Goal: Feedback & Contribution: Contribute content

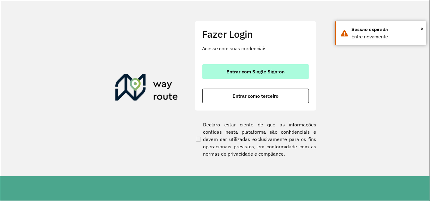
click at [253, 73] on span "Entrar com Single Sign-on" at bounding box center [256, 71] width 58 height 5
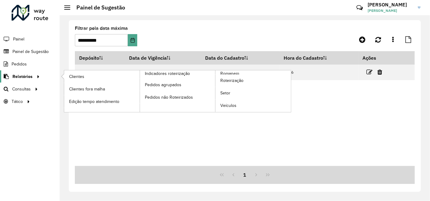
click at [29, 78] on span "Relatórios" at bounding box center [22, 76] width 20 height 6
click at [77, 77] on span "Clientes" at bounding box center [77, 76] width 16 height 6
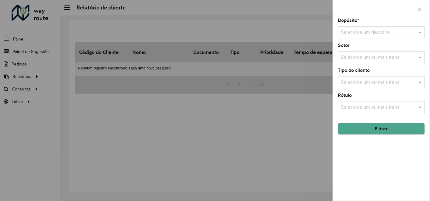
click at [367, 31] on input "text" at bounding box center [375, 32] width 69 height 7
click at [359, 50] on span "CDD Contagem" at bounding box center [358, 49] width 34 height 5
click at [359, 131] on button "Filtrar" at bounding box center [381, 129] width 87 height 12
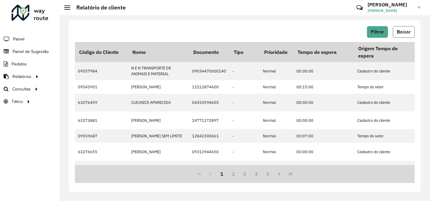
click at [406, 31] on span "Baixar" at bounding box center [404, 31] width 14 height 5
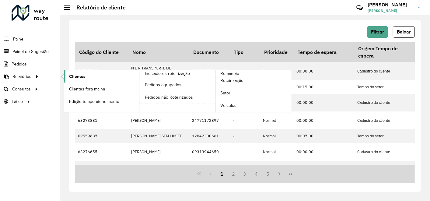
click at [75, 73] on span "Clientes" at bounding box center [77, 76] width 16 height 6
click at [81, 75] on span "Clientes" at bounding box center [77, 76] width 16 height 6
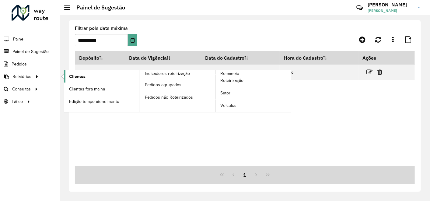
click at [76, 75] on span "Clientes" at bounding box center [77, 76] width 16 height 6
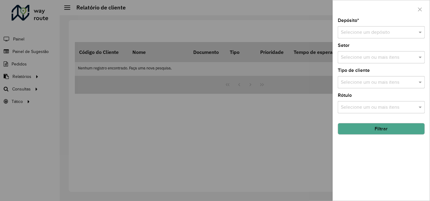
click at [377, 33] on input "text" at bounding box center [375, 32] width 69 height 7
click at [351, 51] on span "CDD Contagem" at bounding box center [358, 49] width 34 height 5
click at [352, 130] on button "Filtrar" at bounding box center [381, 129] width 87 height 12
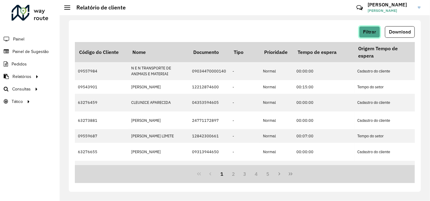
click at [371, 32] on span "Filtrar" at bounding box center [369, 31] width 13 height 5
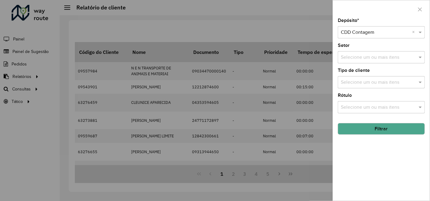
click at [373, 129] on button "Filtrar" at bounding box center [381, 129] width 87 height 12
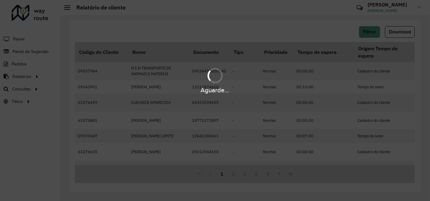
click at [331, 32] on div "Aguarde..." at bounding box center [215, 100] width 430 height 201
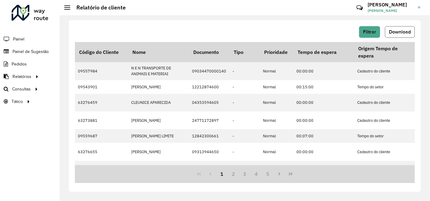
click at [404, 33] on span "Download" at bounding box center [400, 31] width 22 height 5
click at [30, 48] on span "Painel de Sugestão" at bounding box center [31, 51] width 38 height 6
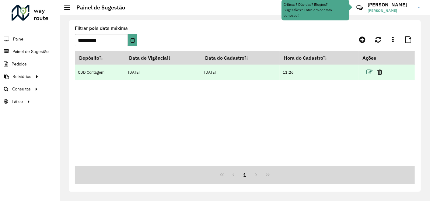
click at [371, 72] on icon at bounding box center [370, 72] width 6 height 6
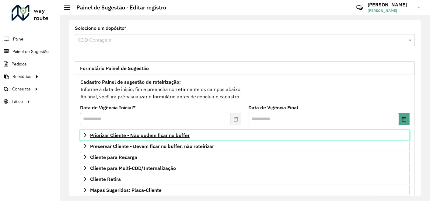
click at [155, 135] on span "Priorizar Cliente - Não podem ficar no buffer" at bounding box center [140, 135] width 100 height 5
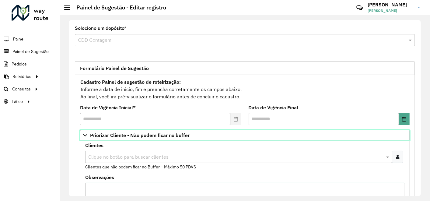
scroll to position [34, 0]
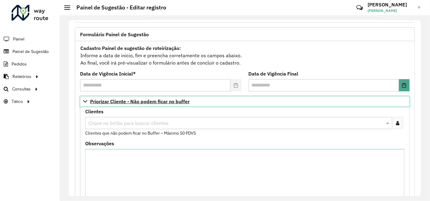
click at [137, 101] on span "Priorizar Cliente - Não podem ficar no buffer" at bounding box center [140, 101] width 100 height 5
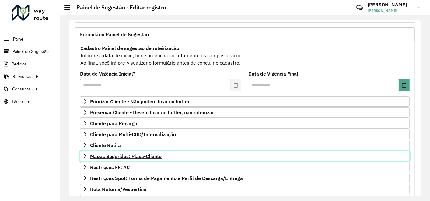
click at [147, 156] on span "Mapas Sugeridos: Placa-Cliente" at bounding box center [126, 156] width 72 height 5
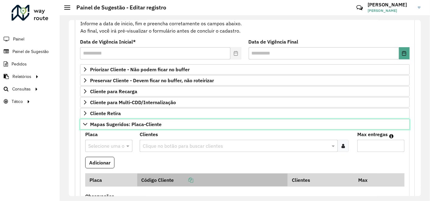
scroll to position [101, 0]
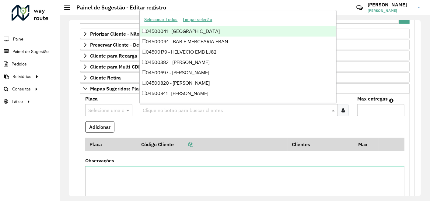
click at [150, 110] on input "text" at bounding box center [235, 110] width 189 height 7
paste input "*****"
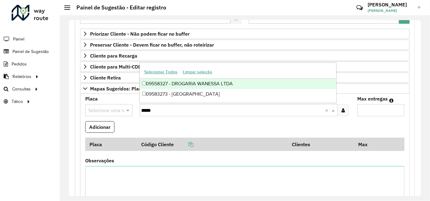
type input "*****"
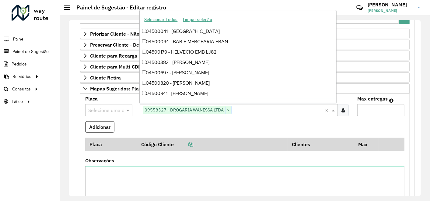
click at [377, 111] on input "Max entregas" at bounding box center [381, 110] width 47 height 12
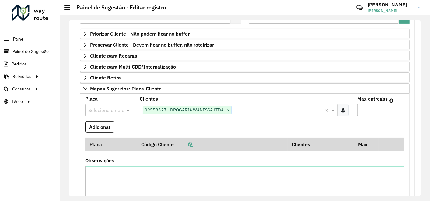
type input "**"
click at [109, 111] on input "text" at bounding box center [102, 110] width 29 height 7
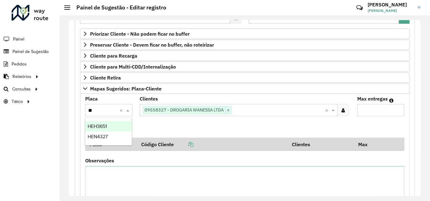
type input "***"
click at [110, 127] on div "HEH3651" at bounding box center [108, 126] width 46 height 10
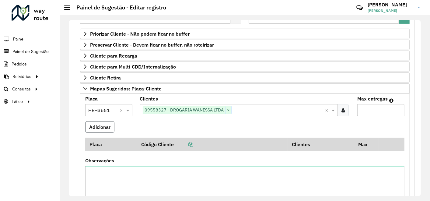
click at [94, 126] on button "Adicionar" at bounding box center [99, 127] width 29 height 12
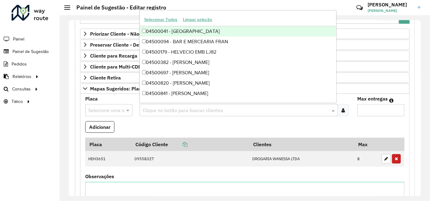
click at [170, 109] on input "text" at bounding box center [235, 110] width 189 height 7
paste input "*****"
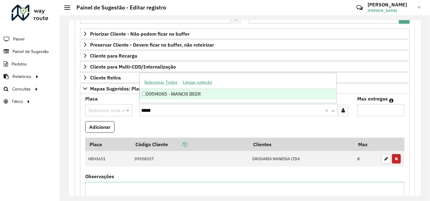
type input "*****"
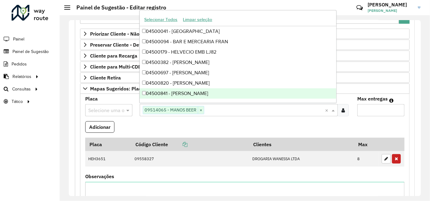
click at [381, 112] on input "Max entregas" at bounding box center [381, 110] width 47 height 12
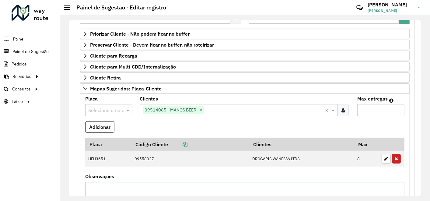
type input "**"
click at [113, 107] on input "text" at bounding box center [102, 110] width 29 height 7
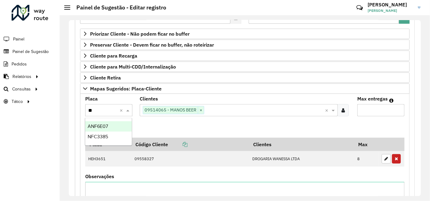
type input "***"
click at [109, 127] on div "NFC3385" at bounding box center [108, 126] width 46 height 10
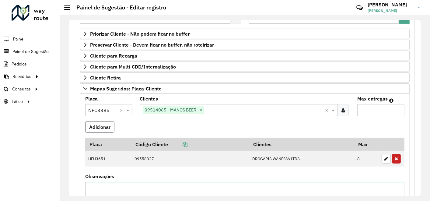
click at [97, 127] on button "Adicionar" at bounding box center [99, 127] width 29 height 12
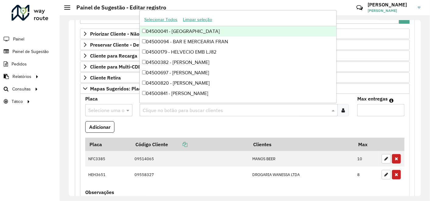
click at [173, 109] on input "text" at bounding box center [235, 110] width 189 height 7
paste input "*****"
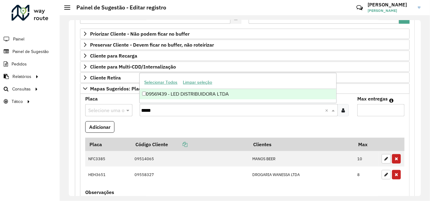
type input "*****"
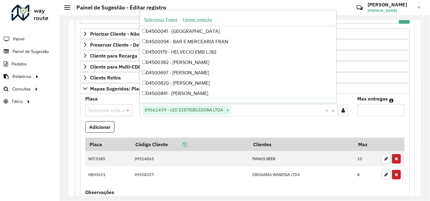
click at [358, 105] on input "Max entregas" at bounding box center [381, 110] width 47 height 12
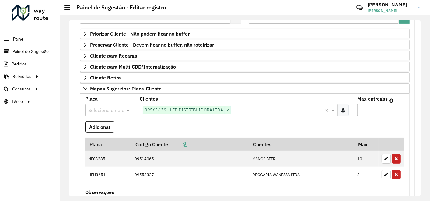
type input "**"
click at [108, 109] on input "text" at bounding box center [102, 110] width 29 height 7
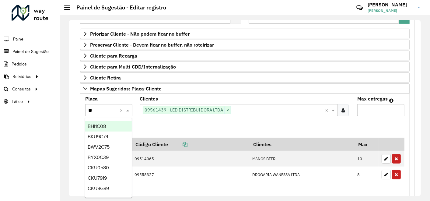
type input "***"
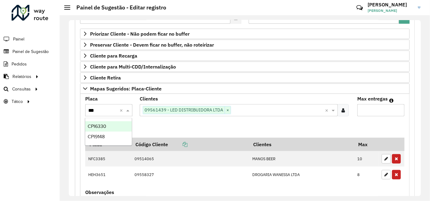
click at [96, 127] on span "CPI6330" at bounding box center [97, 126] width 19 height 5
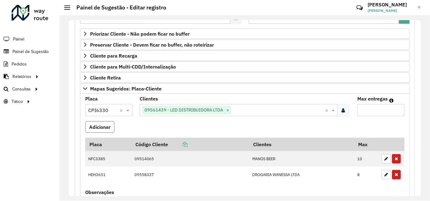
click at [104, 123] on button "Adicionar" at bounding box center [99, 127] width 29 height 12
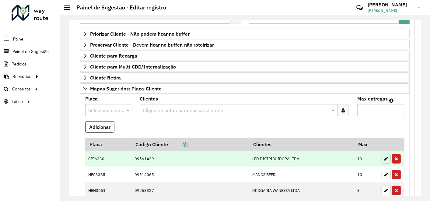
click at [385, 157] on icon "button" at bounding box center [387, 159] width 4 height 4
type input "**"
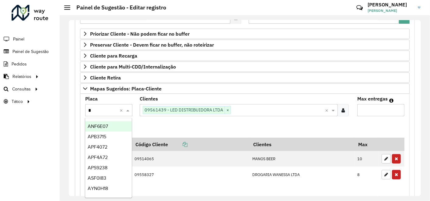
type input "**"
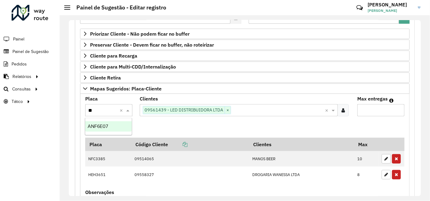
click at [91, 125] on span "ANF6E07" at bounding box center [98, 126] width 20 height 5
click at [99, 125] on button "Adicionar" at bounding box center [99, 127] width 29 height 12
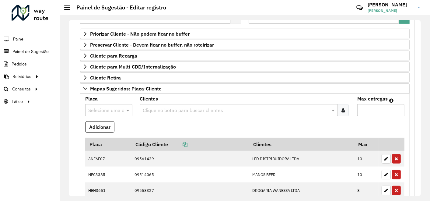
click at [157, 109] on input "text" at bounding box center [235, 110] width 189 height 7
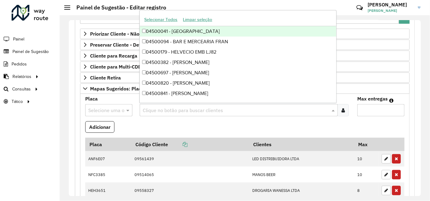
paste input "**********"
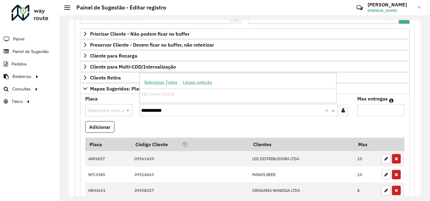
drag, startPoint x: 178, startPoint y: 107, endPoint x: 157, endPoint y: 107, distance: 20.1
click at [157, 107] on input "**********" at bounding box center [233, 110] width 184 height 7
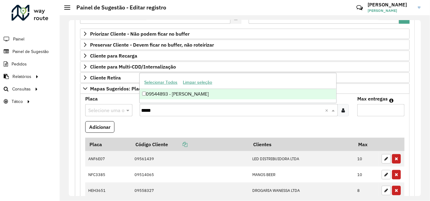
type input "*****"
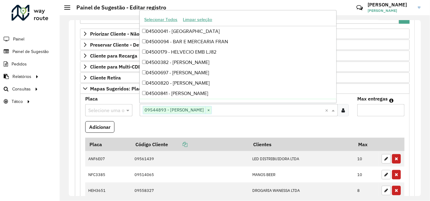
click at [374, 109] on input "Max entregas" at bounding box center [381, 110] width 47 height 12
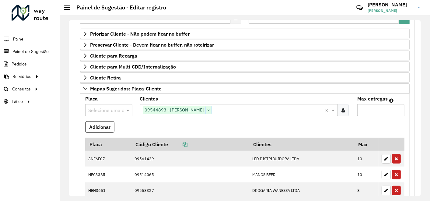
type input "**"
click at [106, 108] on input "text" at bounding box center [102, 110] width 29 height 7
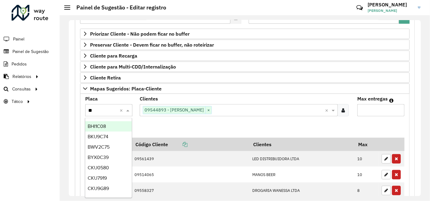
type input "***"
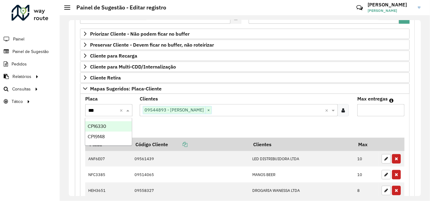
click at [106, 126] on span "CPI6330" at bounding box center [97, 126] width 19 height 5
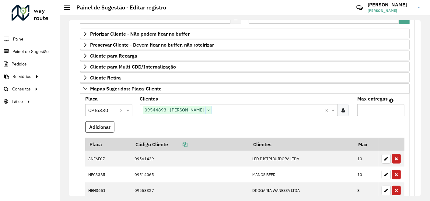
click at [242, 108] on input "text" at bounding box center [268, 110] width 113 height 7
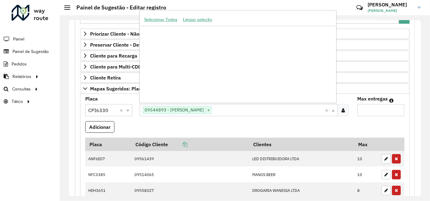
scroll to position [179793, 0]
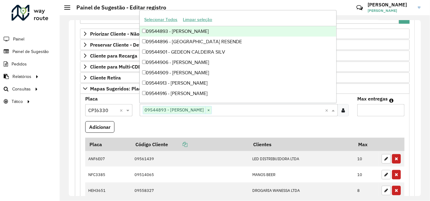
paste input "*****"
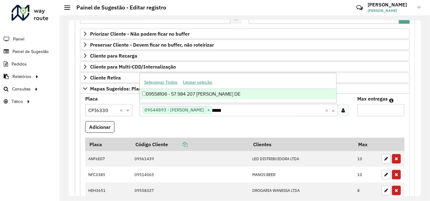
type input "*****"
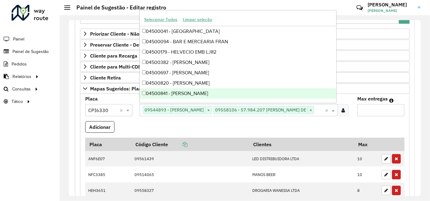
click at [374, 110] on input "**" at bounding box center [381, 110] width 47 height 12
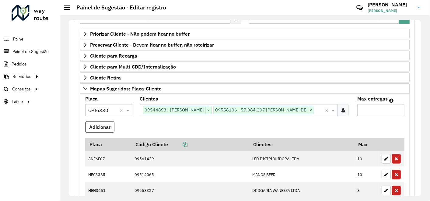
type input "*"
type input "**"
click at [96, 133] on button "Adicionar" at bounding box center [99, 127] width 29 height 12
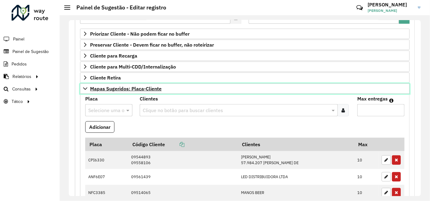
click at [90, 87] on span "Mapas Sugeridos: Placa-Cliente" at bounding box center [126, 88] width 72 height 5
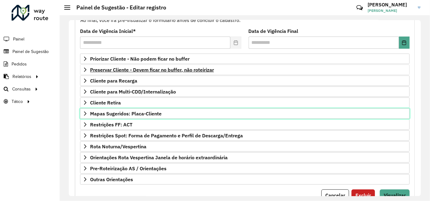
scroll to position [66, 0]
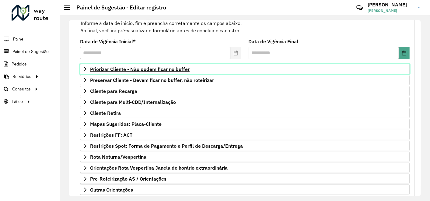
click at [157, 68] on span "Priorizar Cliente - Não podem ficar no buffer" at bounding box center [140, 69] width 100 height 5
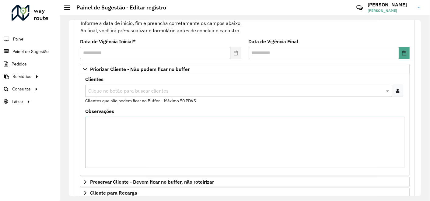
click at [396, 90] on icon at bounding box center [397, 90] width 3 height 5
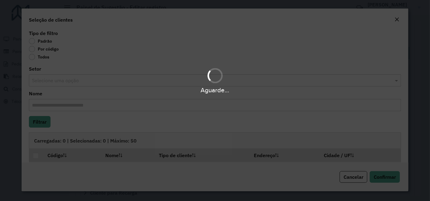
click at [32, 49] on div "Aguarde..." at bounding box center [215, 100] width 430 height 201
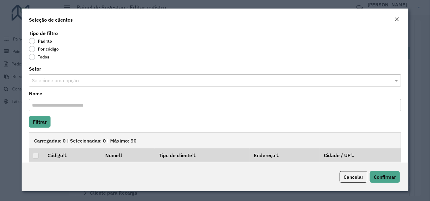
click at [32, 49] on label "Por código" at bounding box center [44, 49] width 30 height 6
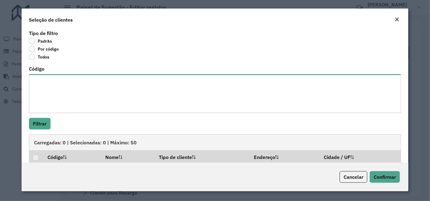
click at [49, 81] on textarea "Código" at bounding box center [215, 93] width 373 height 39
paste textarea "***** **** ***** ***** ***** *****"
type textarea "***** **** ***** ***** ***** *****"
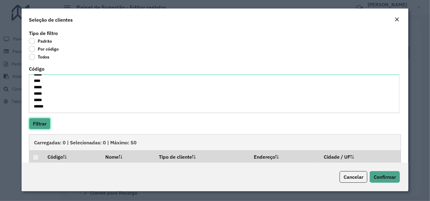
click at [35, 122] on button "Filtrar" at bounding box center [40, 124] width 22 height 12
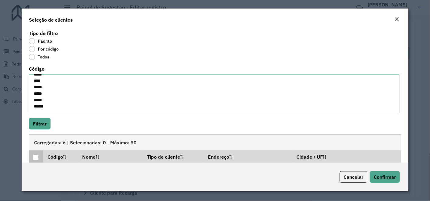
click at [34, 157] on div at bounding box center [36, 157] width 6 height 6
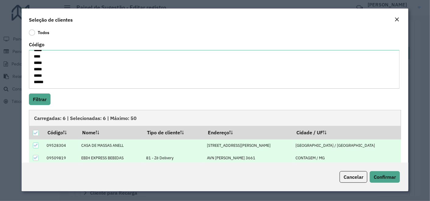
scroll to position [34, 0]
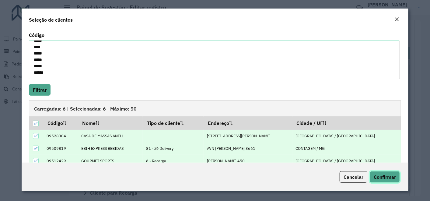
click at [389, 174] on span "Confirmar" at bounding box center [385, 177] width 22 height 6
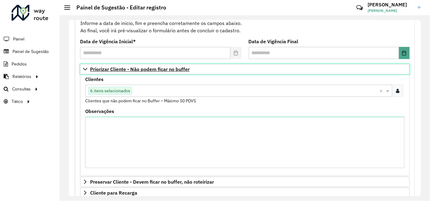
click at [121, 67] on span "Priorizar Cliente - Não podem ficar no buffer" at bounding box center [140, 69] width 100 height 5
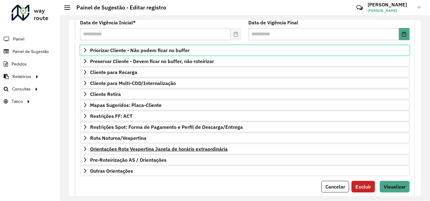
scroll to position [100, 0]
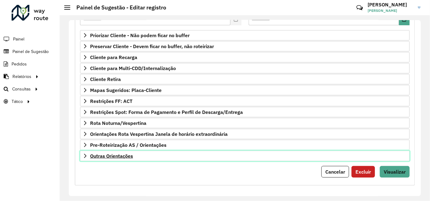
click at [123, 154] on span "Outras Orientações" at bounding box center [111, 156] width 43 height 5
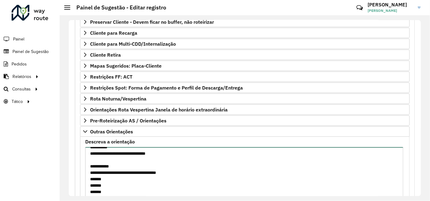
scroll to position [170, 0]
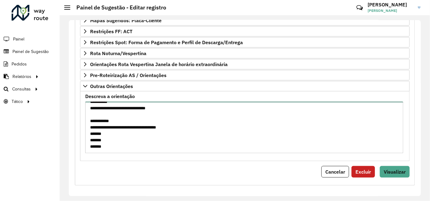
drag, startPoint x: 88, startPoint y: 173, endPoint x: 110, endPoint y: 208, distance: 41.1
click at [110, 201] on html "Aguarde... Pop-up bloqueado! Seu navegador bloqueou automáticamente a abertura …" at bounding box center [215, 100] width 430 height 201
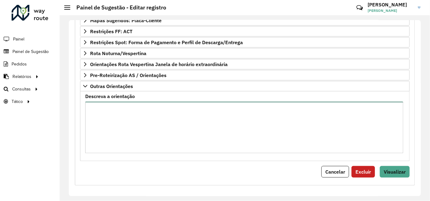
scroll to position [0, 0]
paste textarea "**********"
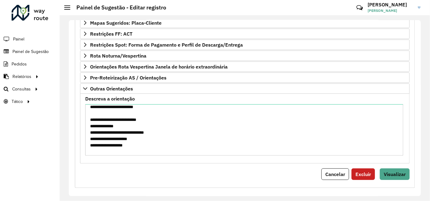
scroll to position [170, 0]
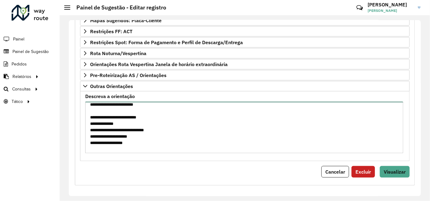
click at [90, 104] on textarea "Descreva a orientação" at bounding box center [244, 127] width 318 height 51
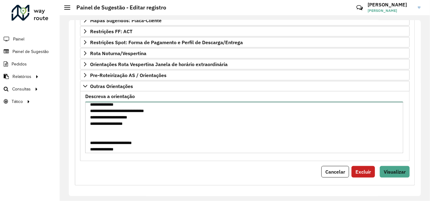
scroll to position [4, 0]
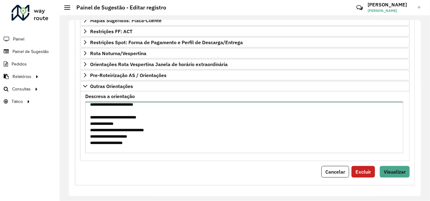
click at [172, 116] on textarea "Descreva a orientação" at bounding box center [244, 127] width 318 height 51
click at [103, 120] on textarea "Descreva a orientação" at bounding box center [244, 127] width 318 height 51
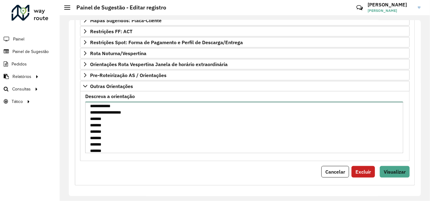
scroll to position [237, 0]
click at [115, 107] on textarea "Descreva a orientação" at bounding box center [244, 127] width 318 height 51
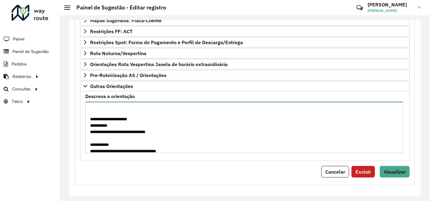
scroll to position [326, 0]
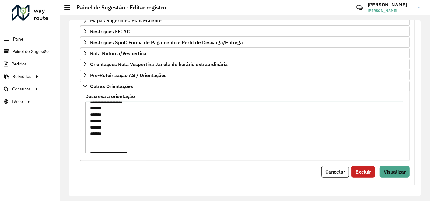
drag, startPoint x: 118, startPoint y: 131, endPoint x: 74, endPoint y: 129, distance: 44.5
click at [74, 129] on div "**********" at bounding box center [245, 39] width 348 height 294
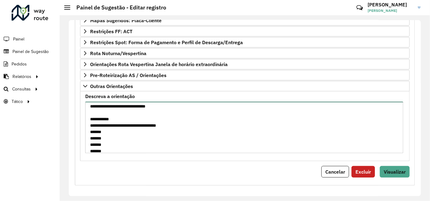
scroll to position [390, 0]
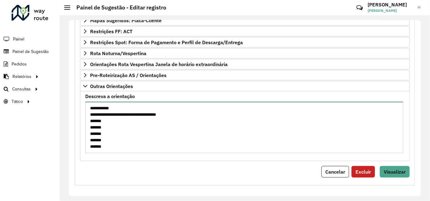
click at [118, 146] on textarea "Descreva a orientação" at bounding box center [244, 127] width 318 height 51
paste textarea "*******"
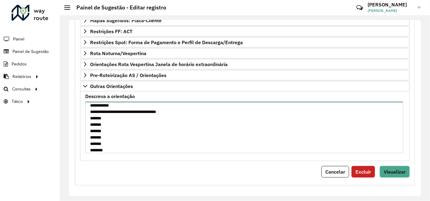
scroll to position [399, 0]
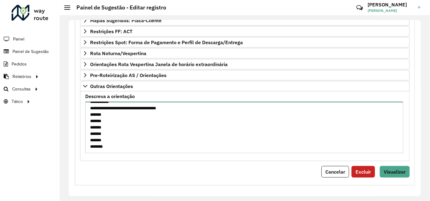
paste textarea "*******"
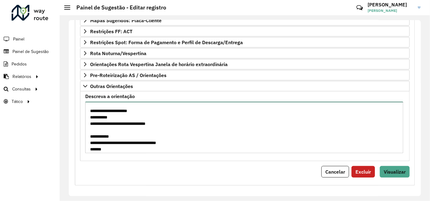
scroll to position [355, 0]
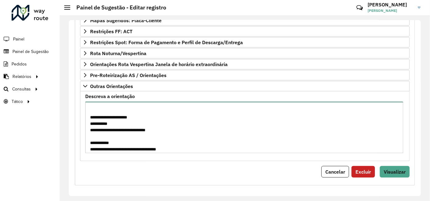
type textarea "**********"
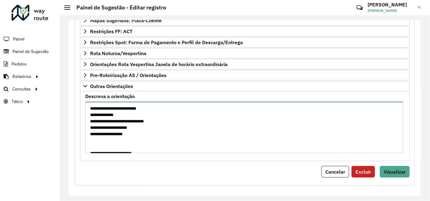
scroll to position [0, 0]
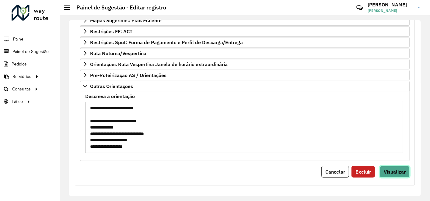
click at [394, 169] on span "Visualizar" at bounding box center [395, 172] width 22 height 6
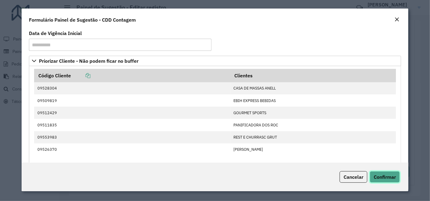
click at [388, 177] on span "Confirmar" at bounding box center [385, 177] width 22 height 6
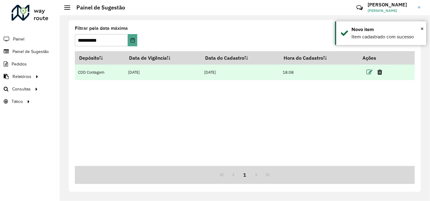
click at [370, 72] on icon at bounding box center [370, 72] width 6 height 6
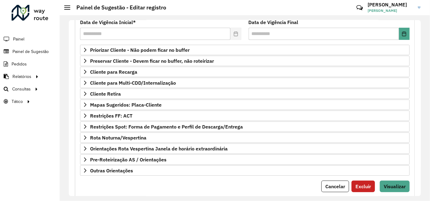
scroll to position [100, 0]
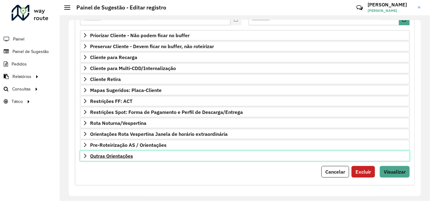
click at [111, 154] on span "Outras Orientações" at bounding box center [111, 156] width 43 height 5
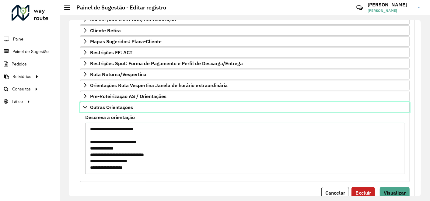
scroll to position [170, 0]
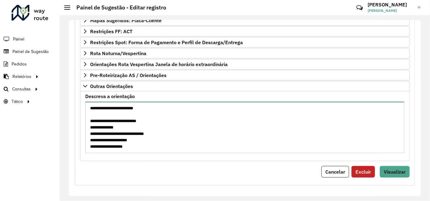
click at [174, 120] on textarea "Descreva a orientação" at bounding box center [245, 127] width 320 height 51
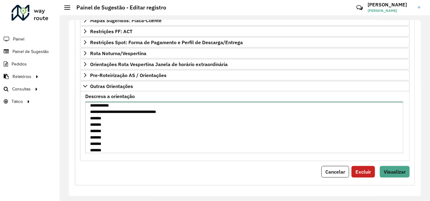
scroll to position [399, 0]
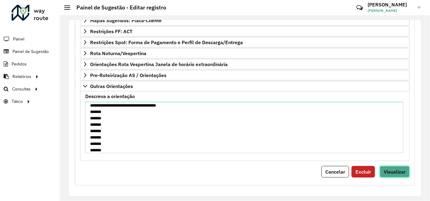
click at [401, 170] on span "Visualizar" at bounding box center [395, 172] width 22 height 6
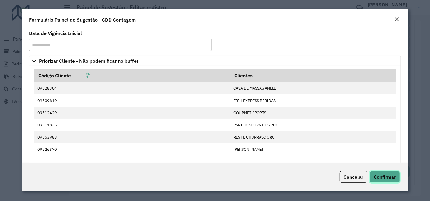
click at [391, 179] on span "Confirmar" at bounding box center [385, 177] width 22 height 6
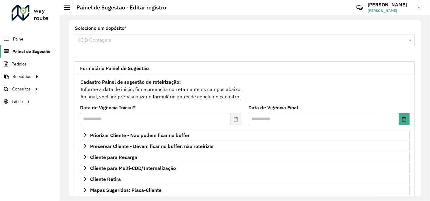
click at [24, 50] on span "Painel de Sugestão" at bounding box center [31, 51] width 38 height 6
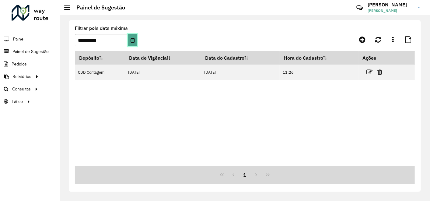
click at [134, 41] on icon "Choose Date" at bounding box center [132, 40] width 5 height 5
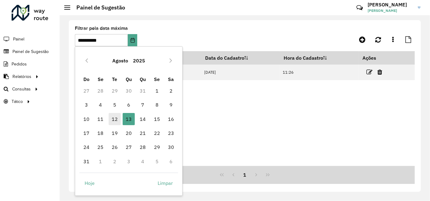
click at [113, 119] on span "12" at bounding box center [115, 119] width 12 height 12
type input "**********"
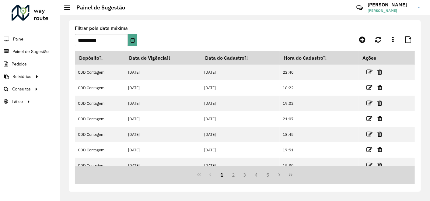
click at [291, 174] on icon "Last Page" at bounding box center [290, 174] width 5 height 5
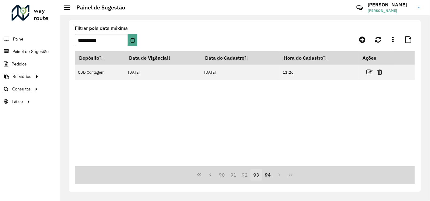
click at [256, 175] on button "93" at bounding box center [257, 175] width 12 height 12
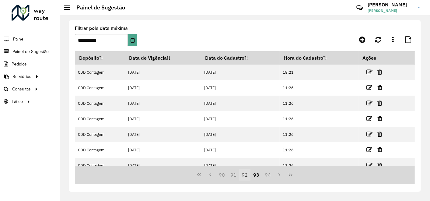
click at [245, 174] on button "92" at bounding box center [245, 175] width 12 height 12
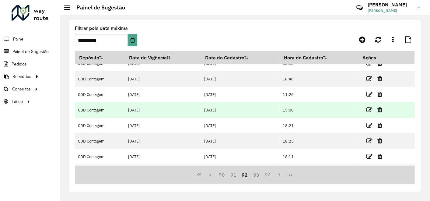
scroll to position [68, 0]
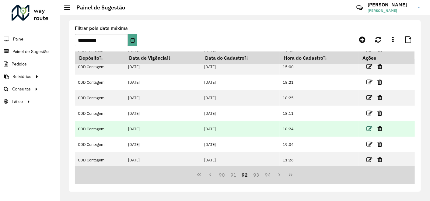
click at [369, 127] on icon at bounding box center [370, 129] width 6 height 6
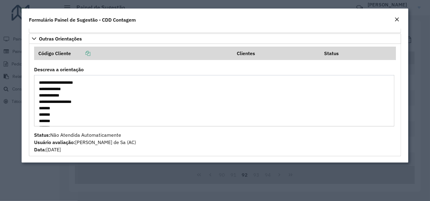
scroll to position [409, 0]
drag, startPoint x: 39, startPoint y: 78, endPoint x: 98, endPoint y: 126, distance: 76.7
click at [98, 126] on formly-field "Descreva a orientação" at bounding box center [215, 99] width 370 height 64
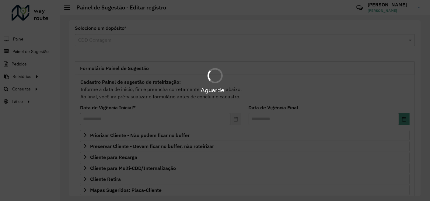
click at [34, 51] on div "Aguarde..." at bounding box center [215, 100] width 430 height 201
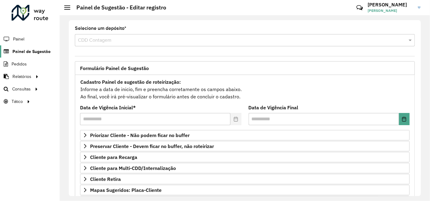
click at [34, 51] on span "Painel de Sugestão" at bounding box center [31, 51] width 38 height 6
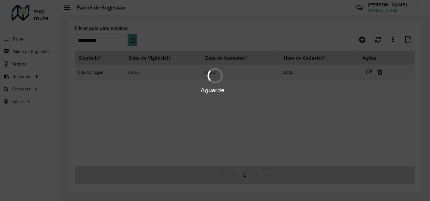
click at [132, 40] on div "Aguarde..." at bounding box center [215, 100] width 430 height 201
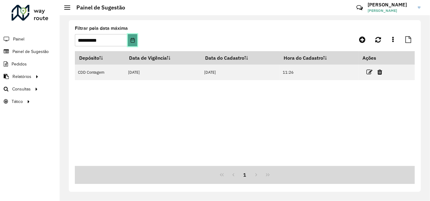
click at [133, 39] on icon "Choose Date" at bounding box center [132, 40] width 5 height 5
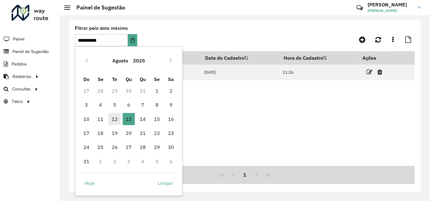
click at [114, 118] on span "12" at bounding box center [115, 119] width 12 height 12
type input "**********"
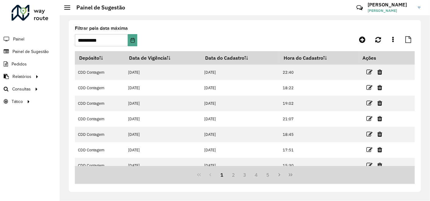
click at [271, 37] on formly-group "**********" at bounding box center [200, 38] width 250 height 25
click at [291, 174] on icon "Last Page" at bounding box center [290, 174] width 5 height 5
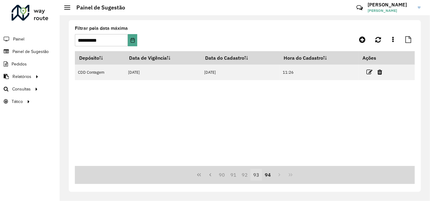
click at [257, 175] on button "93" at bounding box center [257, 175] width 12 height 12
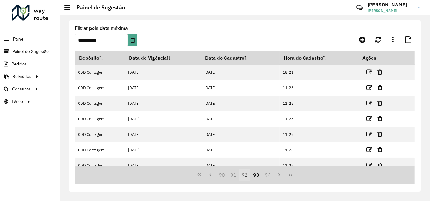
click at [246, 175] on button "92" at bounding box center [245, 175] width 12 height 12
click at [257, 176] on button "93" at bounding box center [257, 175] width 12 height 12
click at [245, 173] on button "92" at bounding box center [245, 175] width 12 height 12
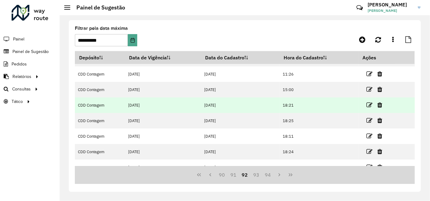
scroll to position [83, 0]
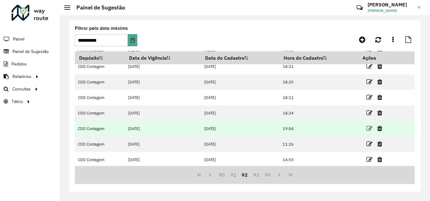
click at [369, 126] on icon at bounding box center [370, 128] width 6 height 6
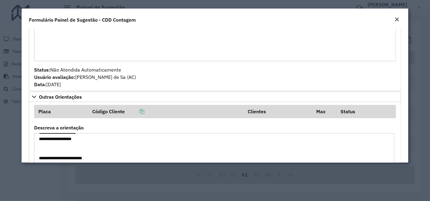
scroll to position [135, 0]
click at [111, 146] on textarea "**********" at bounding box center [214, 158] width 361 height 51
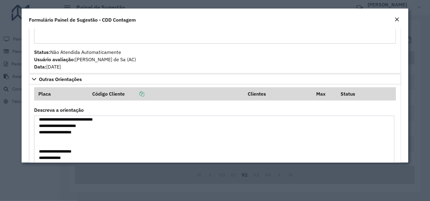
scroll to position [182, 0]
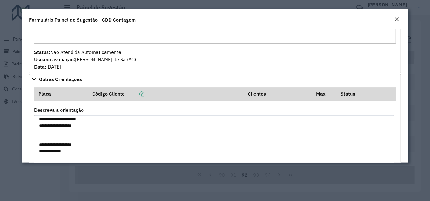
click at [397, 19] on em "Close" at bounding box center [397, 19] width 5 height 5
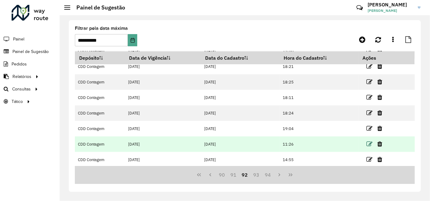
click at [369, 142] on icon at bounding box center [370, 144] width 6 height 6
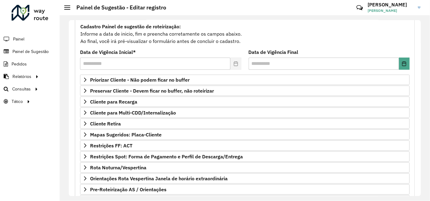
scroll to position [100, 0]
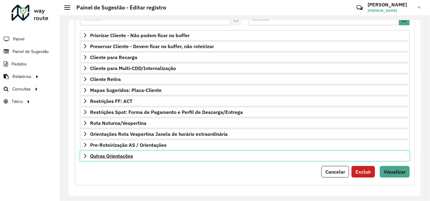
click at [129, 155] on span "Outras Orientações" at bounding box center [111, 156] width 43 height 5
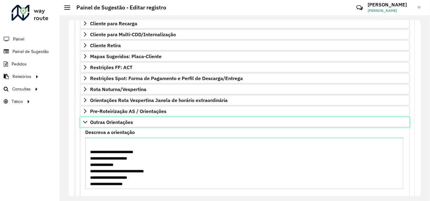
scroll to position [135, 0]
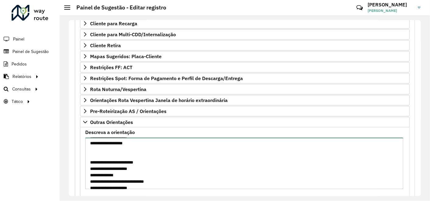
click at [150, 154] on textarea "Descreva a orientação" at bounding box center [244, 163] width 318 height 51
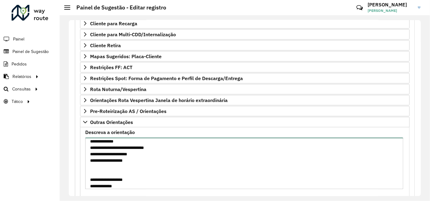
scroll to position [220, 0]
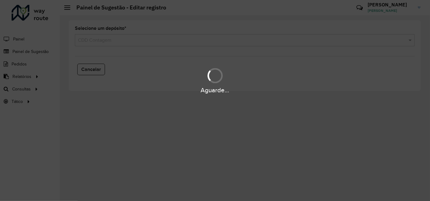
click at [32, 52] on div "Aguarde..." at bounding box center [215, 100] width 430 height 201
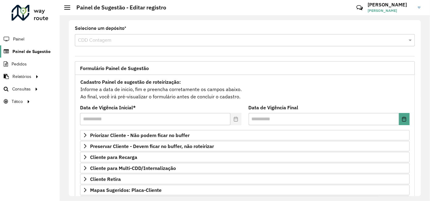
click at [31, 51] on span "Painel de Sugestão" at bounding box center [31, 51] width 38 height 6
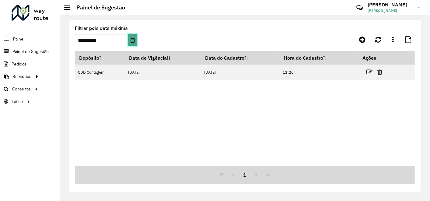
drag, startPoint x: 133, startPoint y: 40, endPoint x: 135, endPoint y: 43, distance: 3.3
click at [134, 40] on icon "Choose Date" at bounding box center [132, 40] width 5 height 5
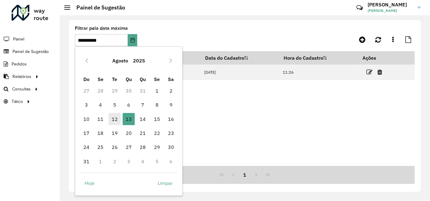
click at [112, 120] on span "12" at bounding box center [115, 119] width 12 height 12
type input "**********"
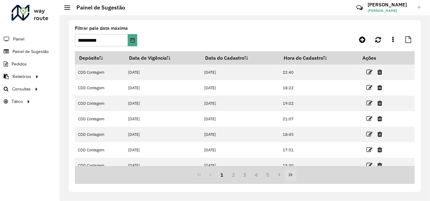
click at [291, 174] on icon "Last Page" at bounding box center [291, 174] width 4 height 3
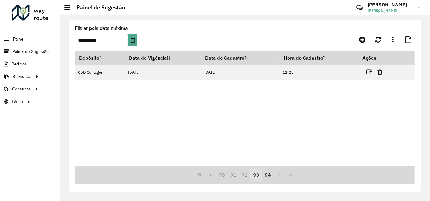
click at [255, 176] on button "93" at bounding box center [257, 175] width 12 height 12
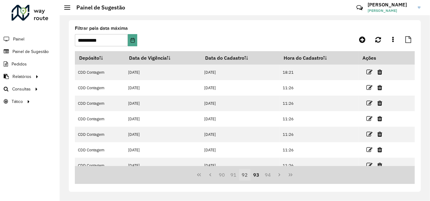
click at [245, 175] on button "92" at bounding box center [245, 175] width 12 height 12
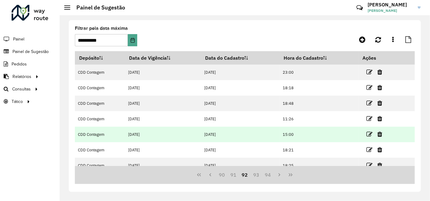
scroll to position [68, 0]
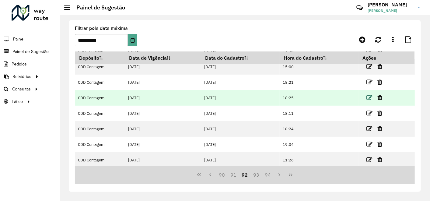
click at [370, 97] on icon at bounding box center [370, 98] width 6 height 6
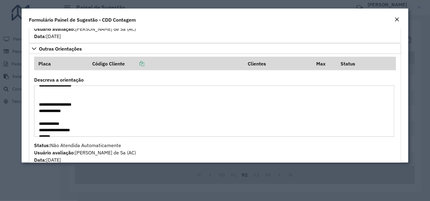
scroll to position [270, 0]
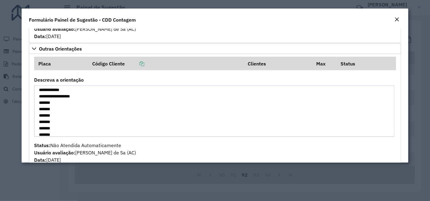
click at [398, 20] on em "Close" at bounding box center [397, 19] width 5 height 5
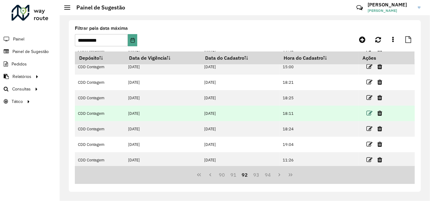
click at [369, 111] on icon at bounding box center [370, 113] width 6 height 6
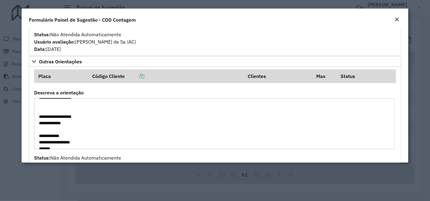
scroll to position [203, 0]
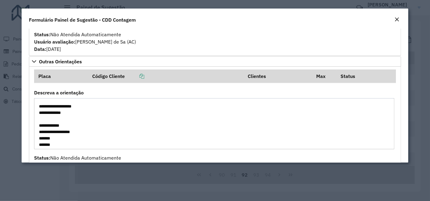
click at [398, 19] on em "Close" at bounding box center [397, 19] width 5 height 5
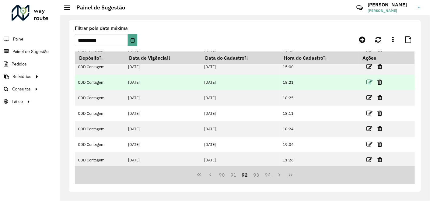
click at [368, 81] on icon at bounding box center [370, 82] width 6 height 6
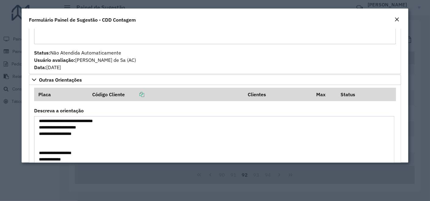
scroll to position [169, 0]
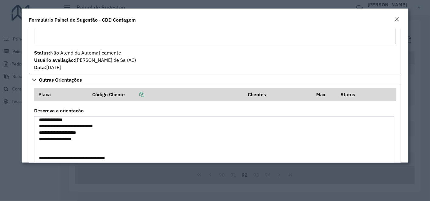
click at [398, 20] on em "Close" at bounding box center [397, 19] width 5 height 5
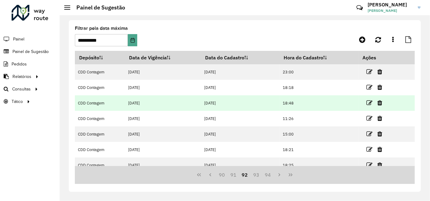
scroll to position [0, 0]
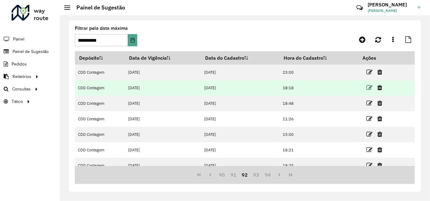
click at [368, 87] on icon at bounding box center [370, 88] width 6 height 6
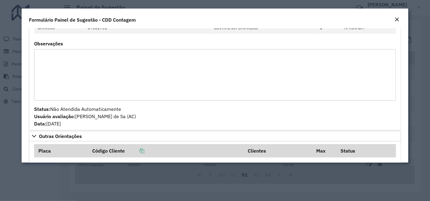
scroll to position [440, 0]
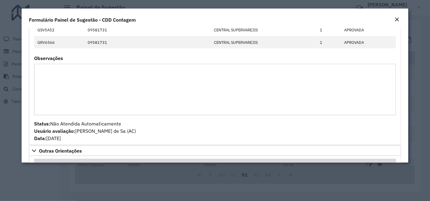
click at [399, 19] on em "Close" at bounding box center [397, 19] width 5 height 5
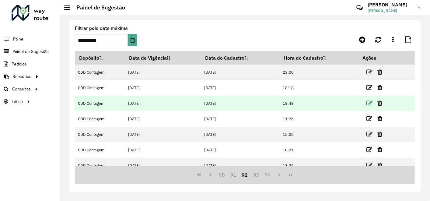
click at [369, 103] on icon at bounding box center [370, 103] width 6 height 6
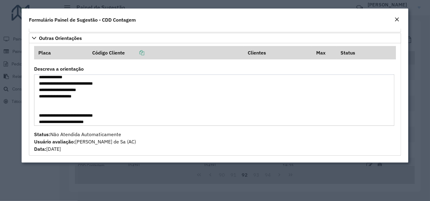
scroll to position [0, 0]
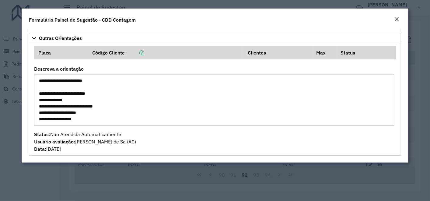
click at [398, 18] on em "Close" at bounding box center [397, 19] width 5 height 5
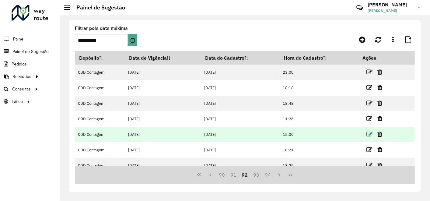
click at [370, 133] on icon at bounding box center [370, 134] width 6 height 6
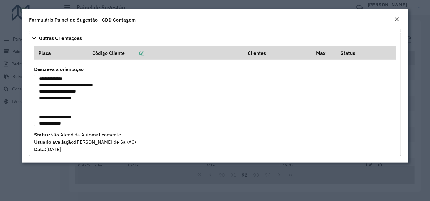
scroll to position [203, 0]
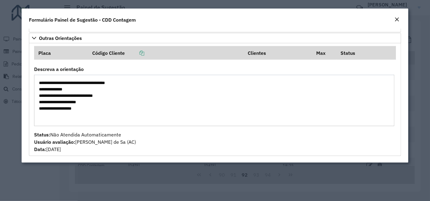
click at [398, 19] on em "Close" at bounding box center [397, 19] width 5 height 5
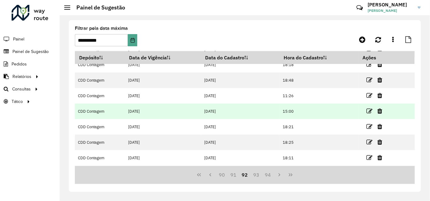
scroll to position [34, 0]
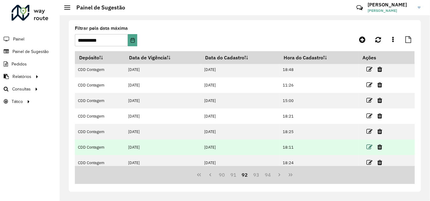
click at [369, 146] on icon at bounding box center [370, 147] width 6 height 6
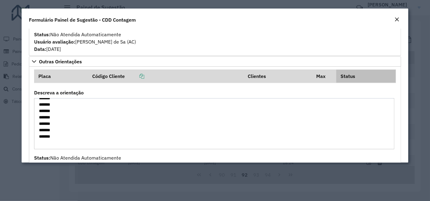
scroll to position [270, 0]
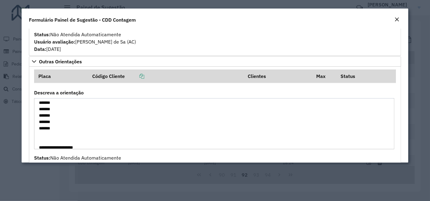
click at [399, 17] on em "Close" at bounding box center [397, 19] width 5 height 5
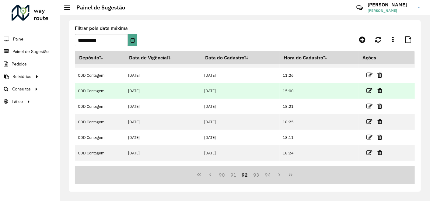
scroll to position [0, 0]
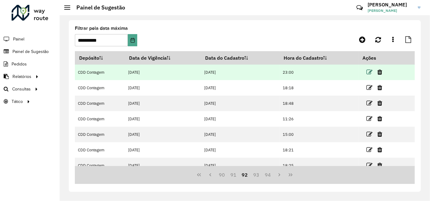
click at [369, 71] on icon at bounding box center [370, 72] width 6 height 6
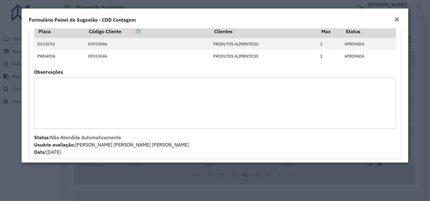
scroll to position [513, 0]
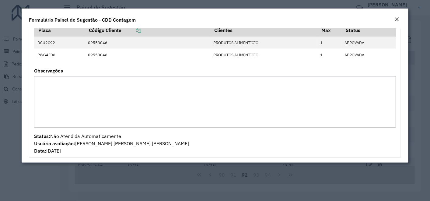
click at [398, 20] on em "Close" at bounding box center [397, 19] width 5 height 5
